Goal: Find specific page/section: Find specific page/section

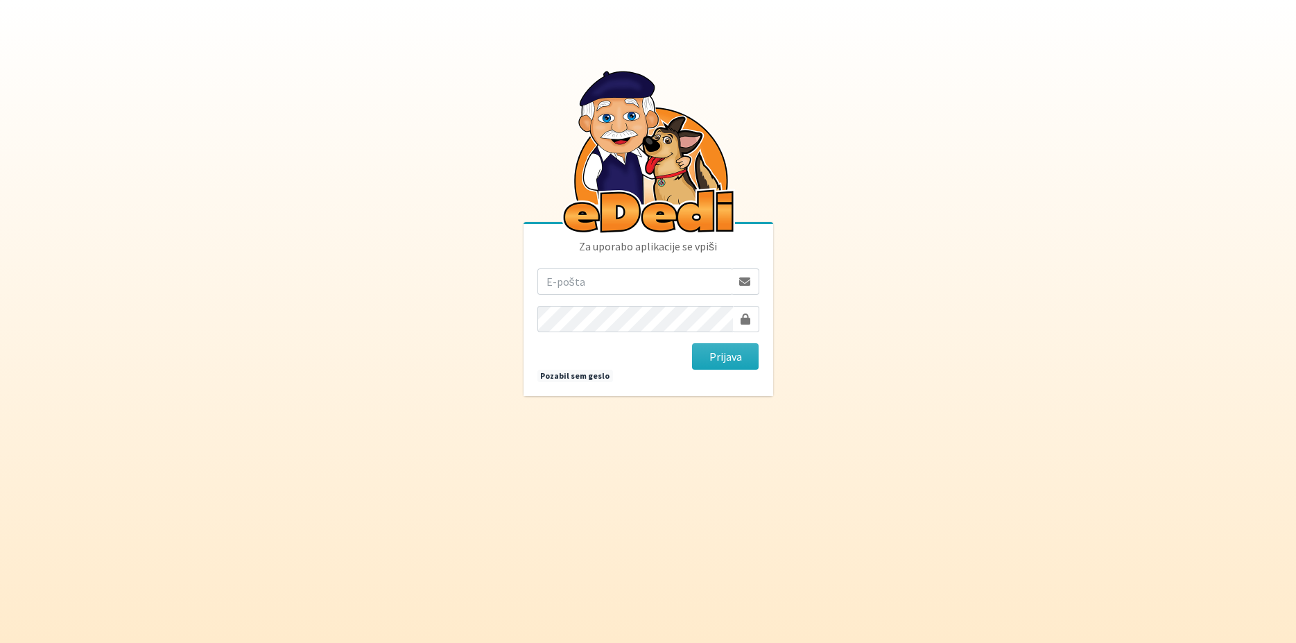
click at [640, 286] on input "email" at bounding box center [634, 281] width 194 height 26
type input "K"
type input "[EMAIL_ADDRESS][DOMAIN_NAME]"
click at [692, 343] on button "Prijava" at bounding box center [725, 356] width 67 height 26
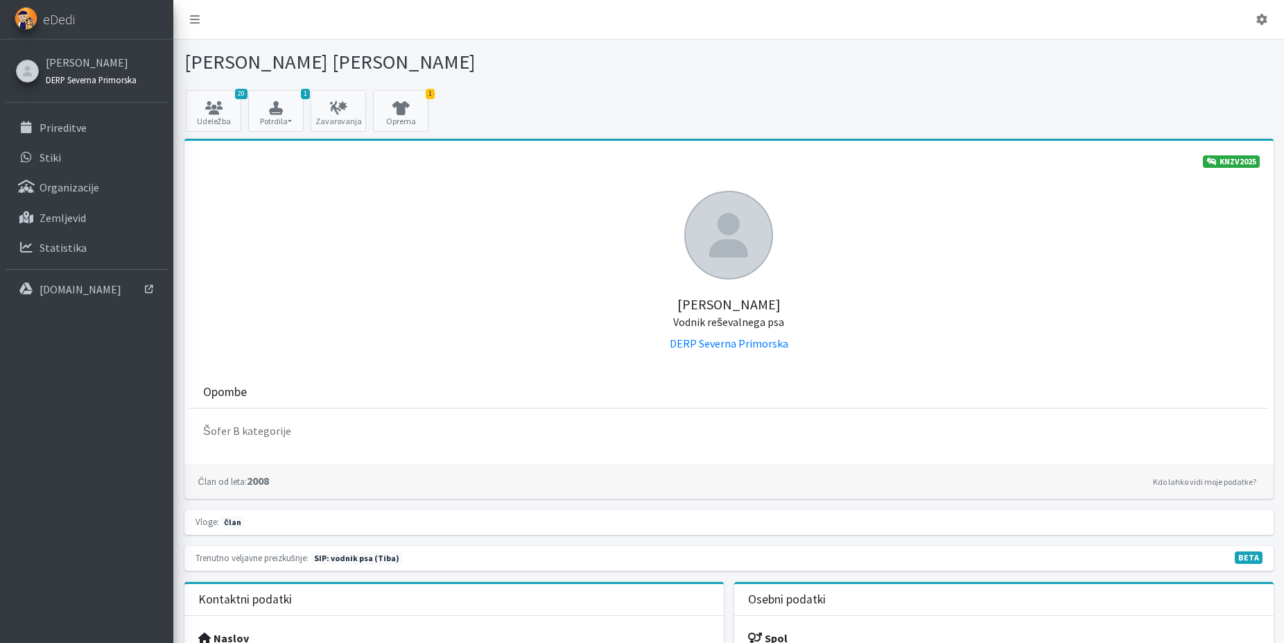
click at [88, 82] on small "DERP Severna Primorska" at bounding box center [91, 79] width 91 height 11
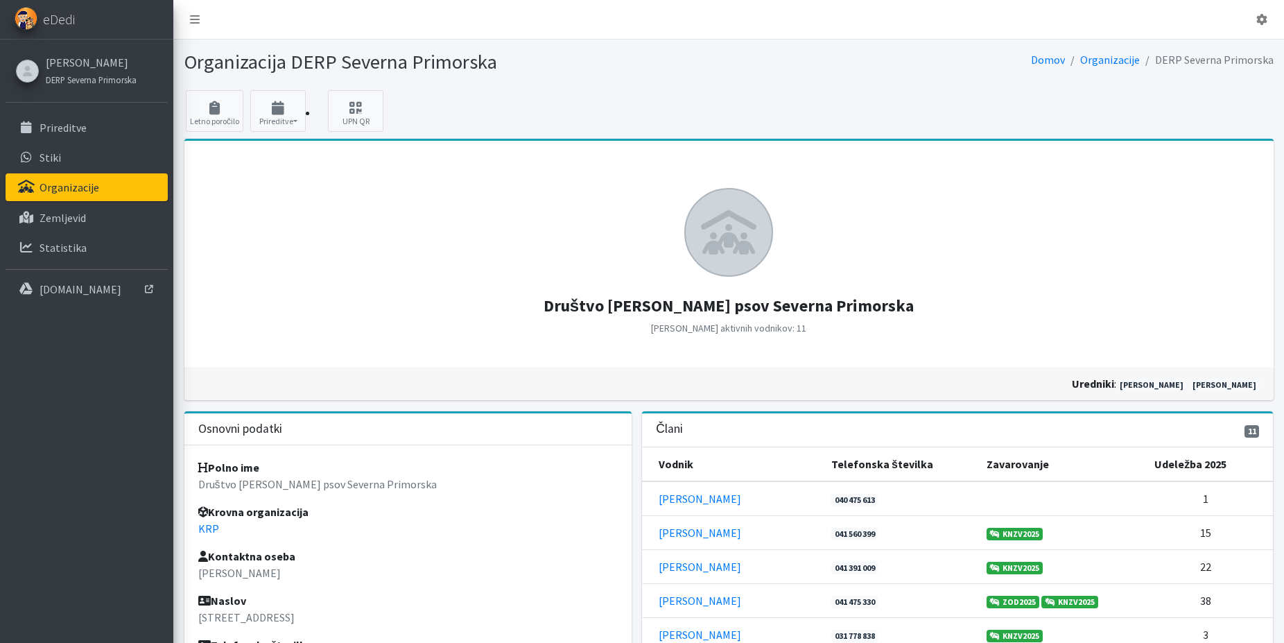
scroll to position [341, 0]
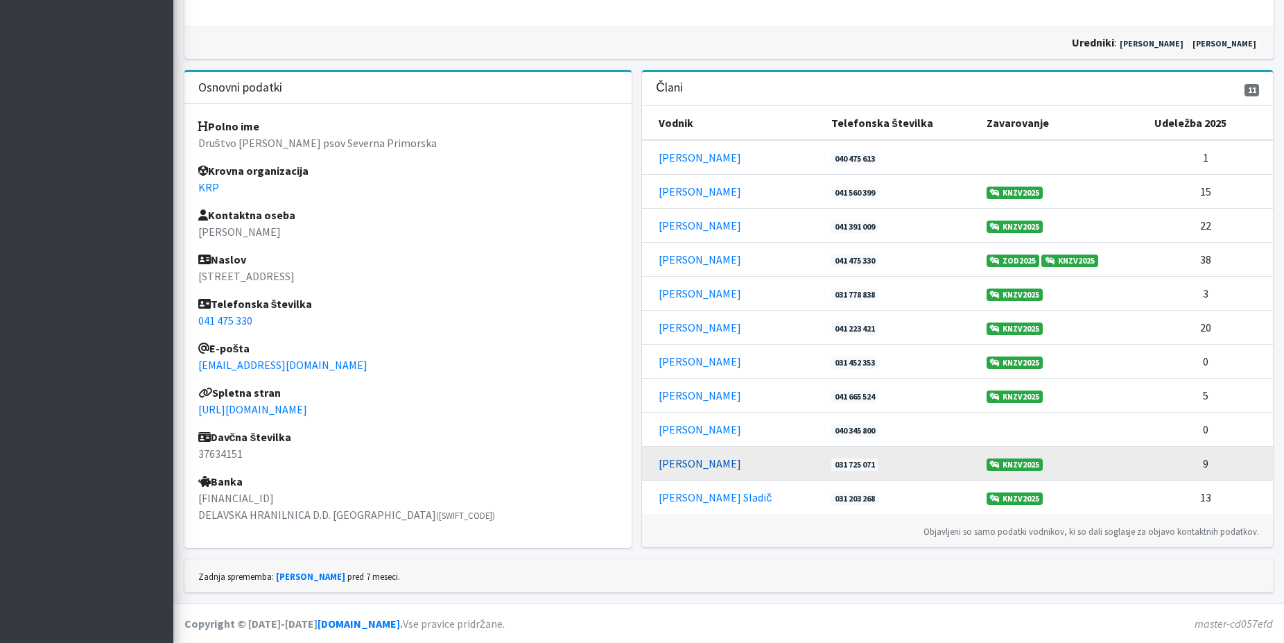
click at [680, 467] on link "Sabina Zelinšček" at bounding box center [700, 463] width 83 height 14
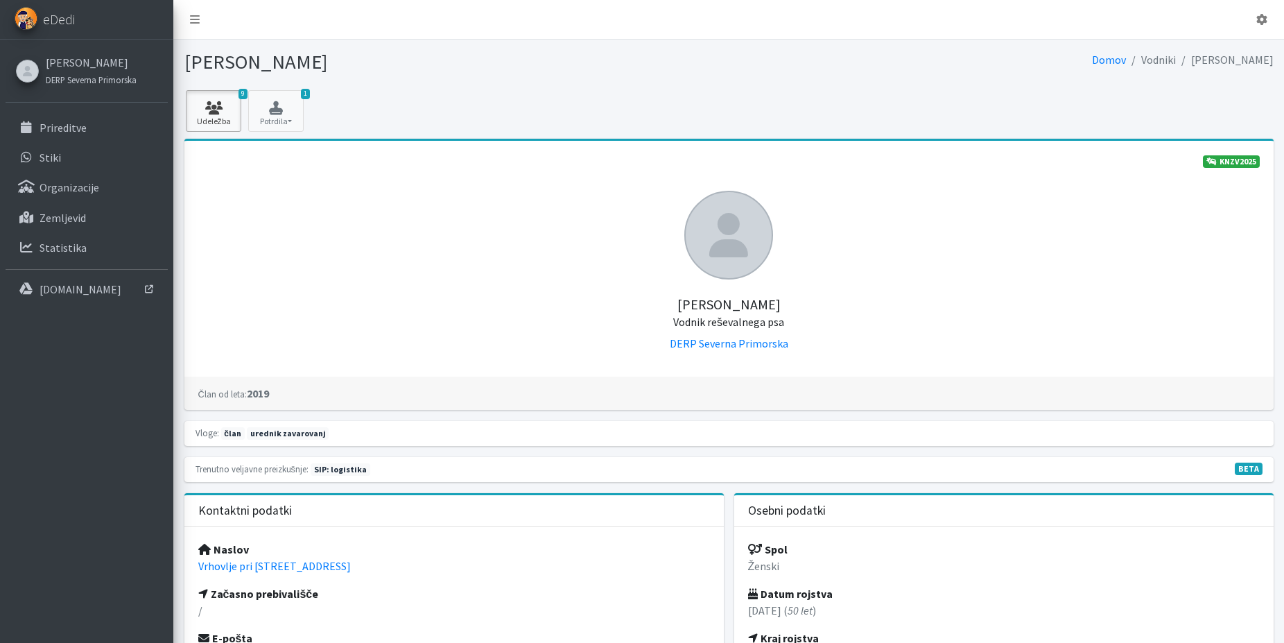
click at [209, 103] on icon at bounding box center [213, 108] width 47 height 14
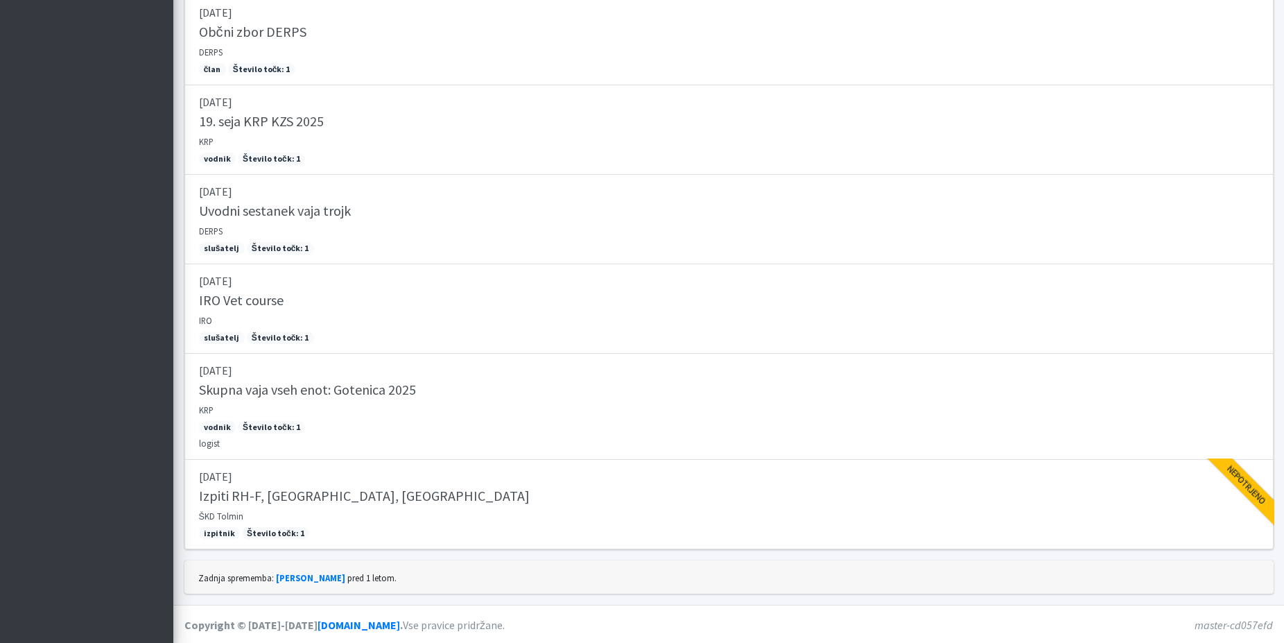
scroll to position [481, 0]
click at [275, 492] on h5 "Izpiti RH-F, [GEOGRAPHIC_DATA], [GEOGRAPHIC_DATA]" at bounding box center [364, 494] width 331 height 17
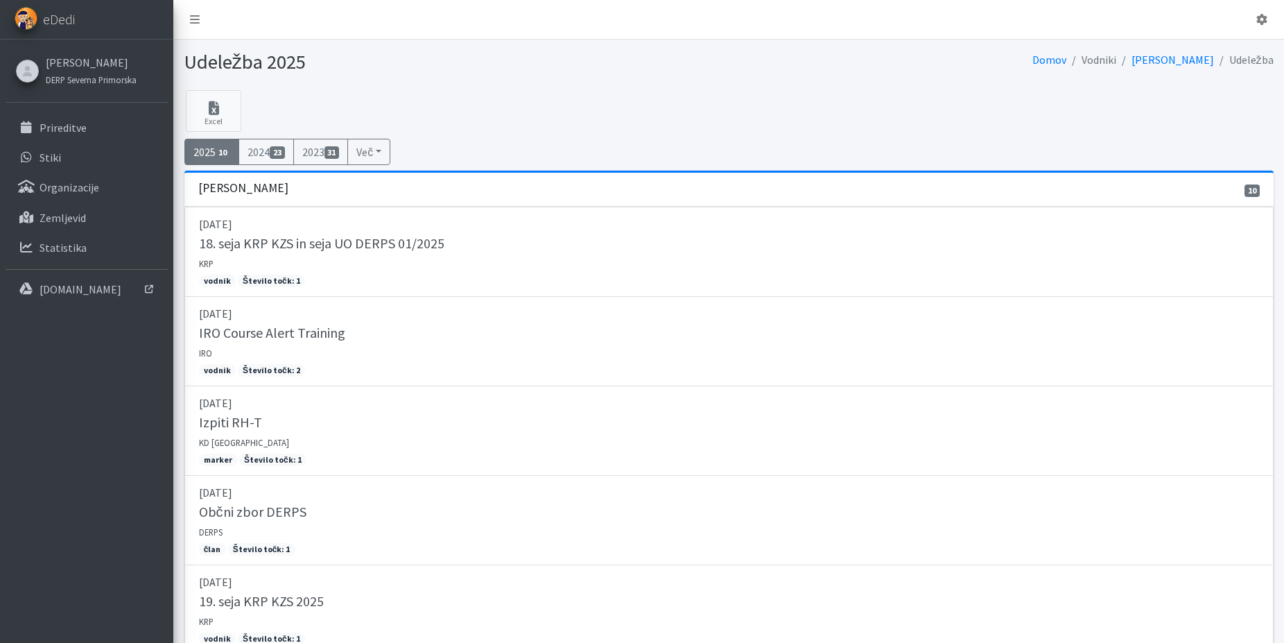
scroll to position [481, 0]
